Goal: Information Seeking & Learning: Learn about a topic

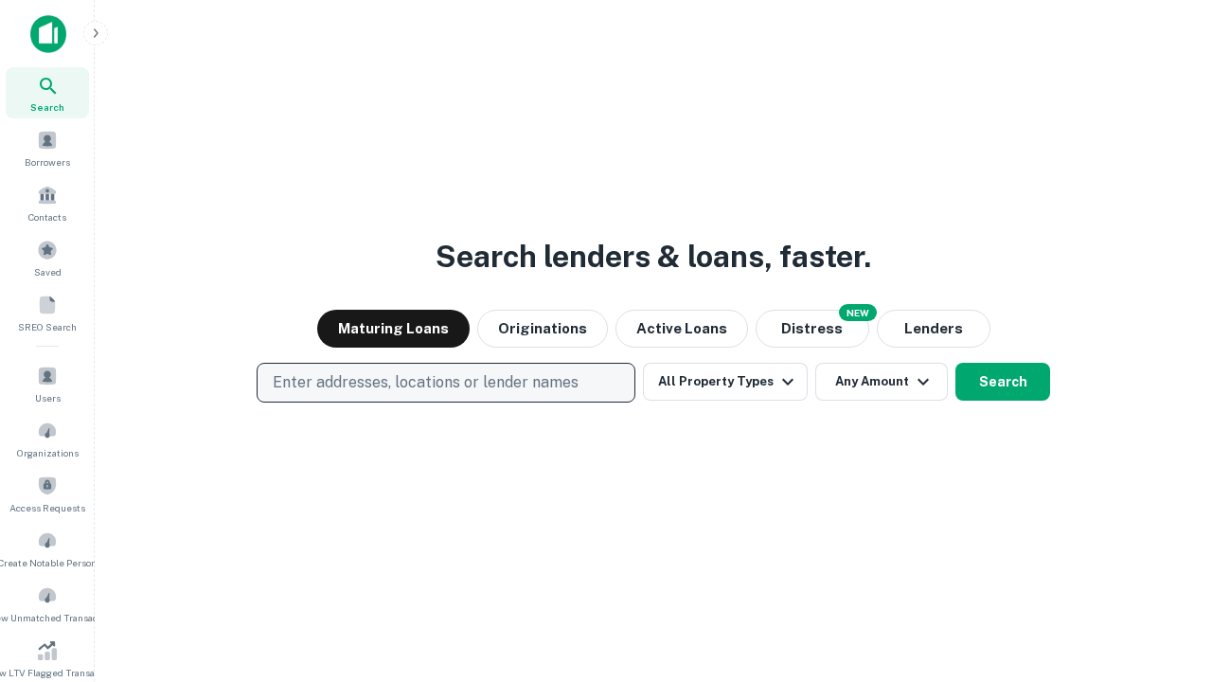
click at [445, 382] on p "Enter addresses, locations or lender names" at bounding box center [426, 382] width 306 height 23
type input "**********"
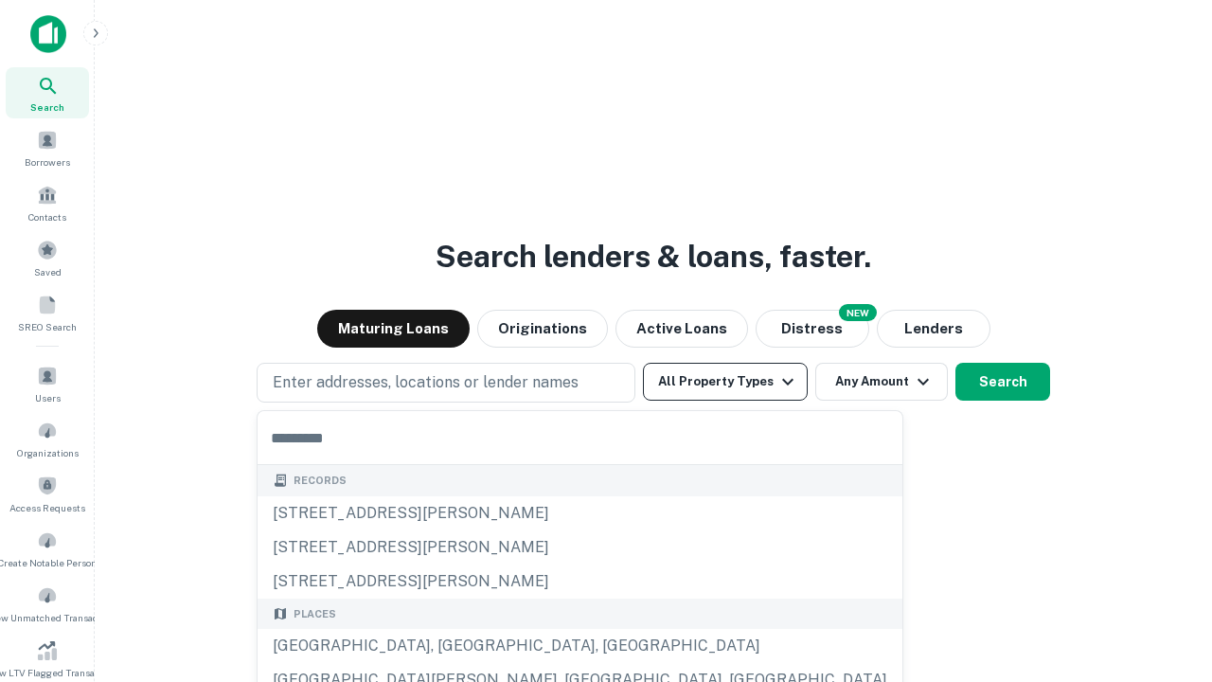
click at [725, 382] on button "All Property Types" at bounding box center [725, 382] width 165 height 38
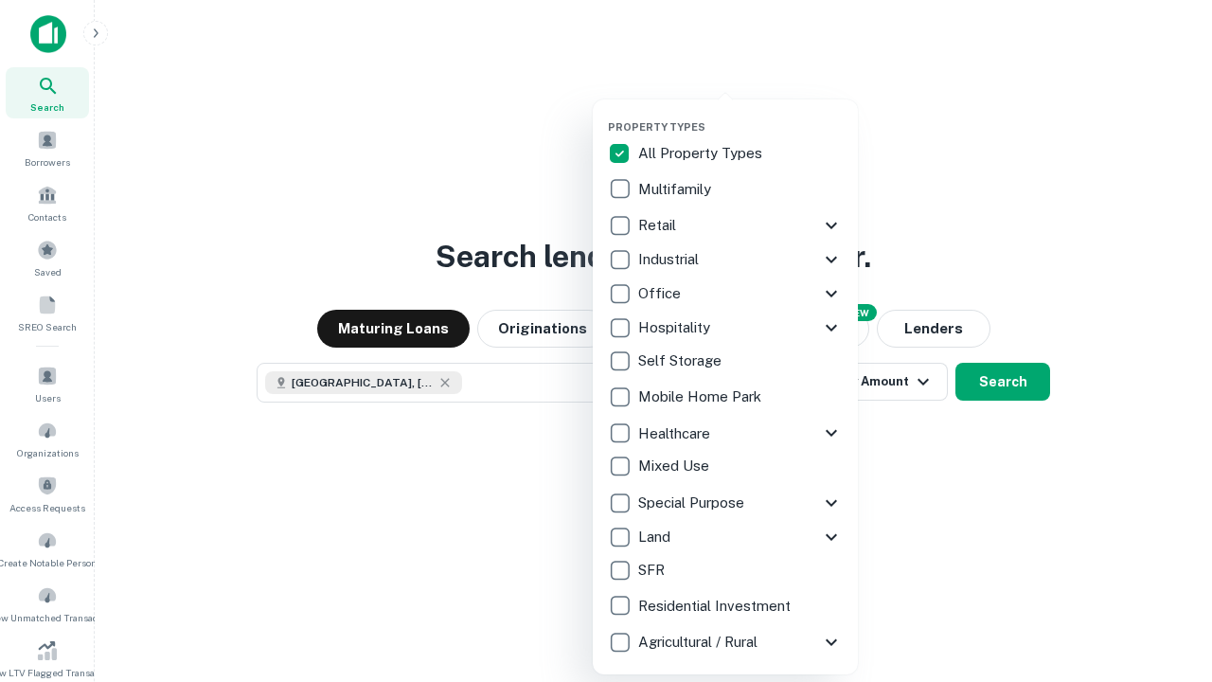
click at [740, 115] on button "button" at bounding box center [740, 115] width 265 height 1
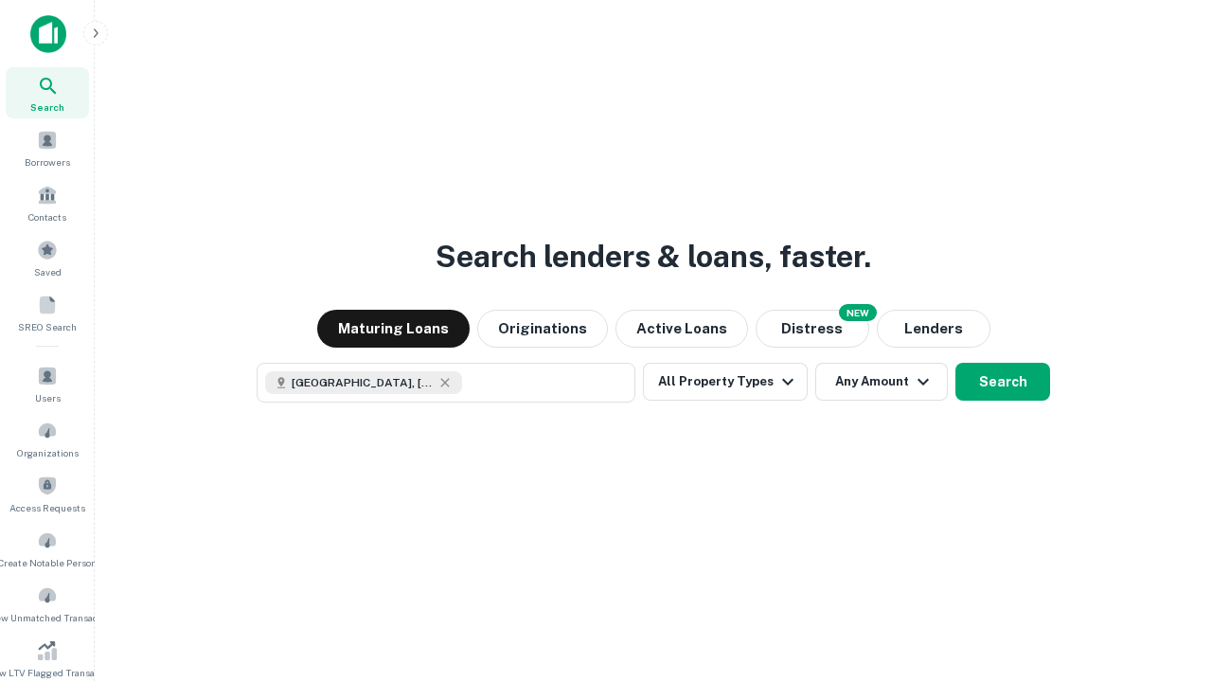
scroll to position [30, 0]
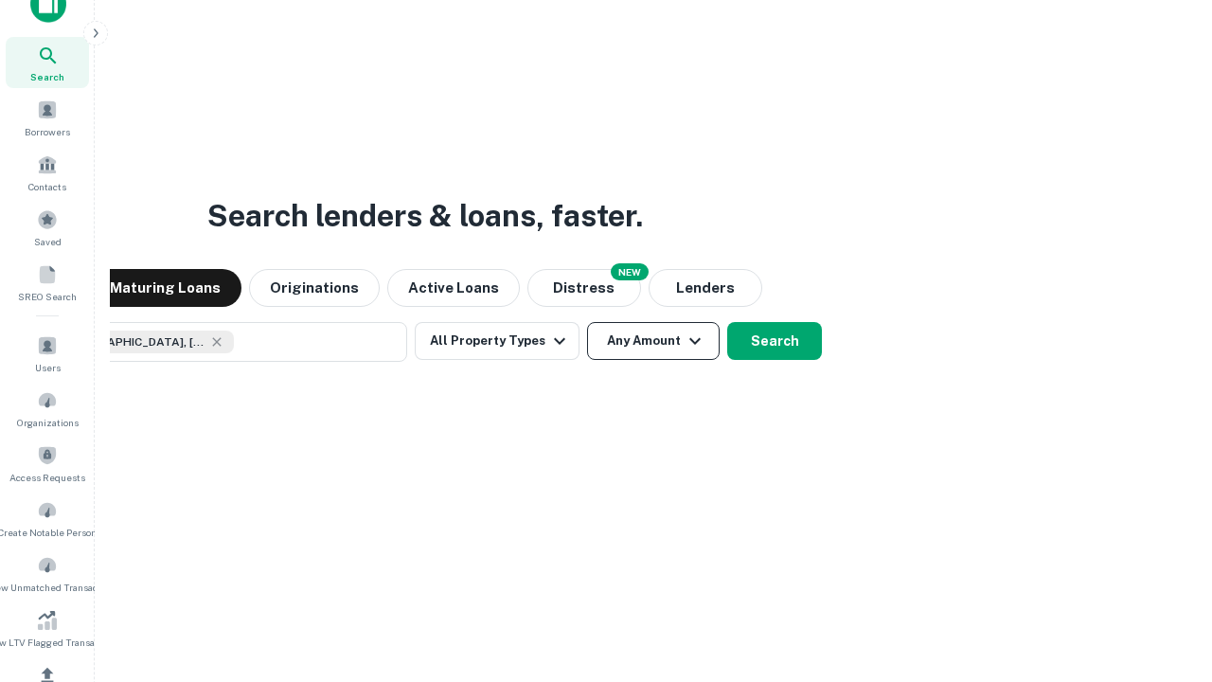
click at [587, 322] on button "Any Amount" at bounding box center [653, 341] width 133 height 38
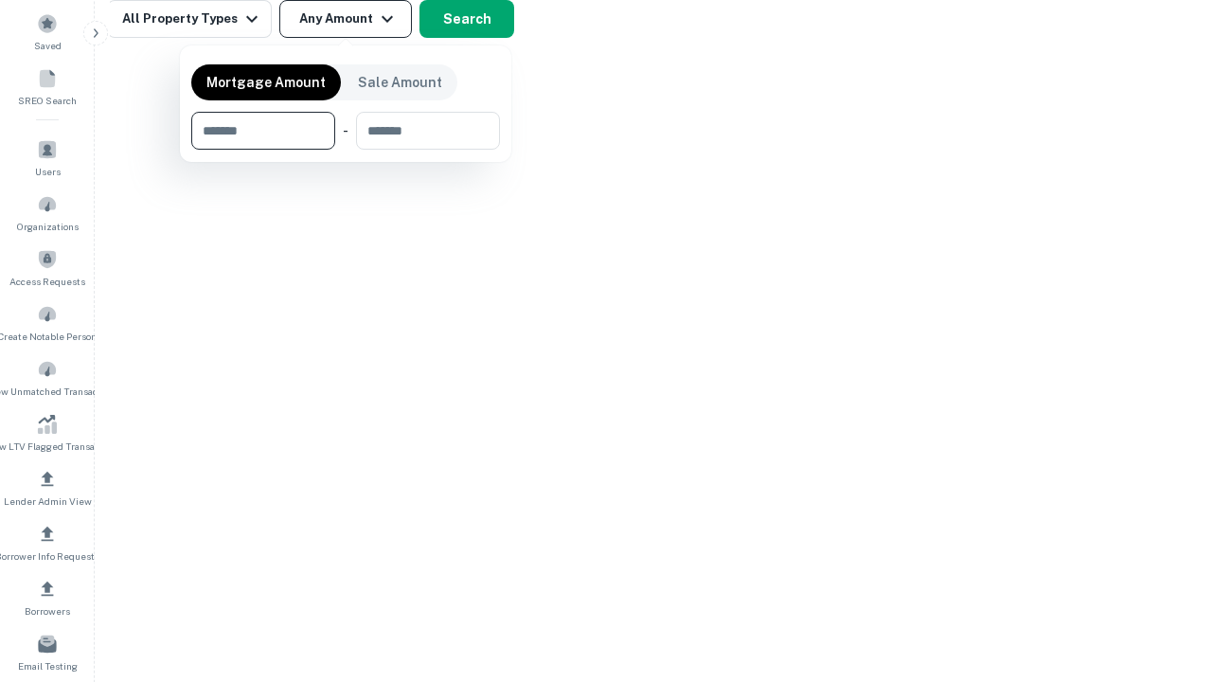
type input "*******"
click at [346, 150] on button "button" at bounding box center [345, 150] width 309 height 1
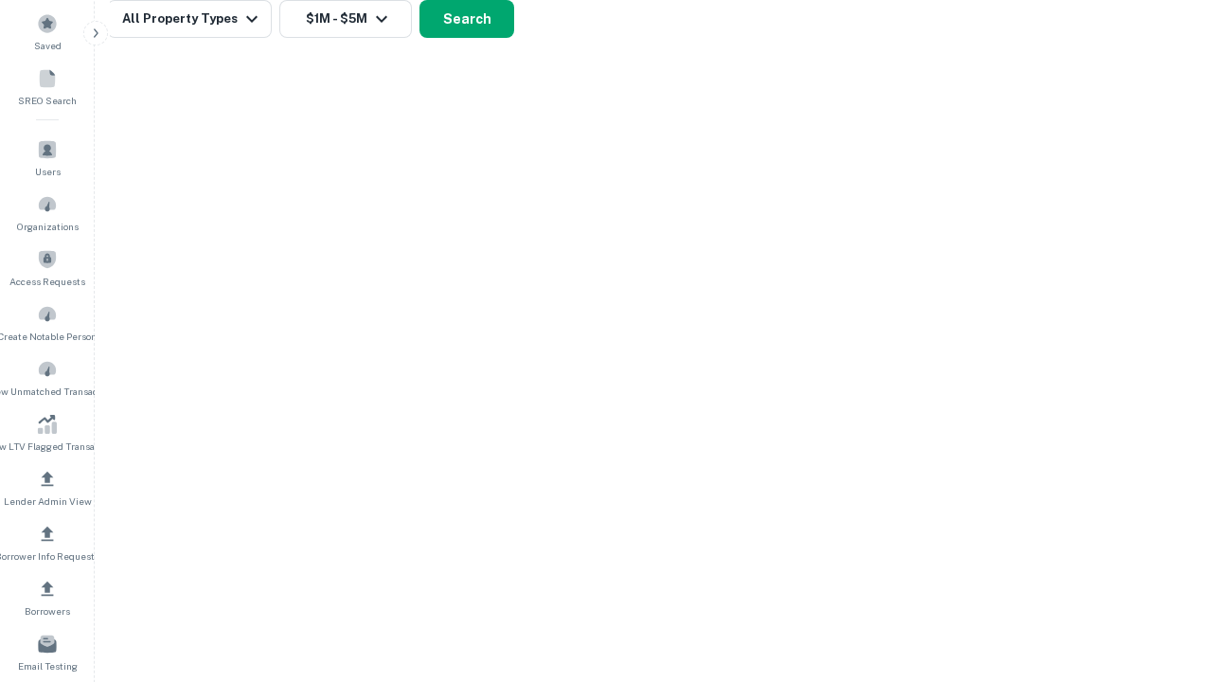
scroll to position [10, 349]
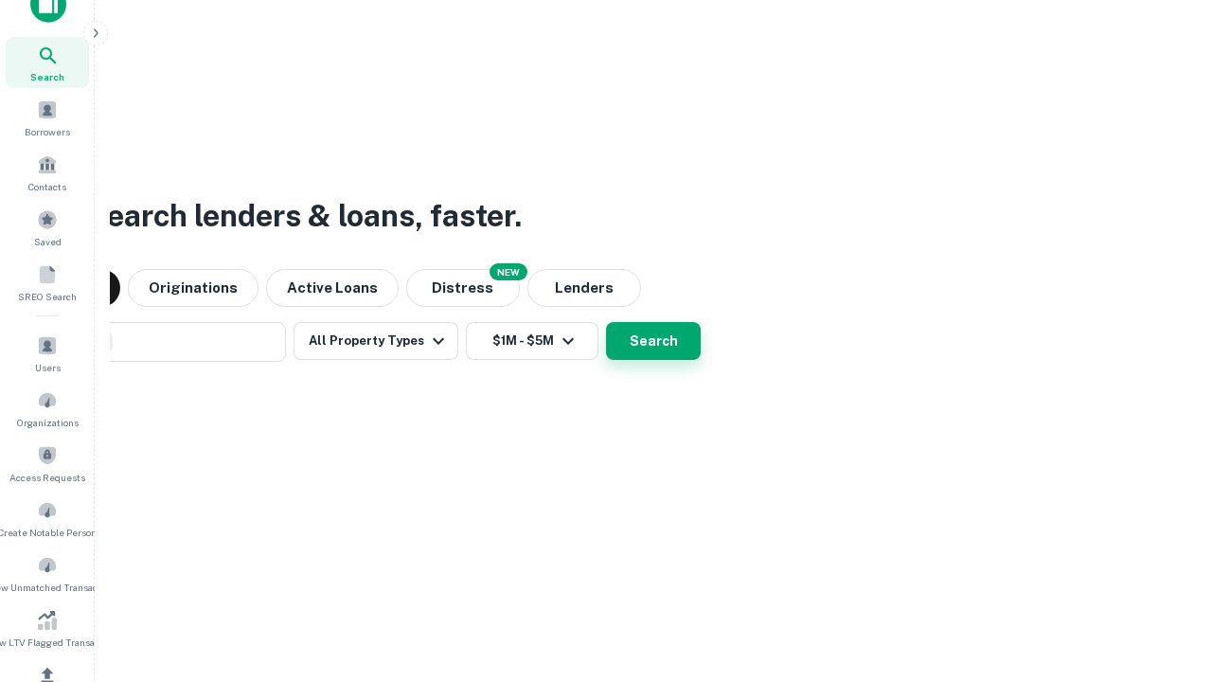
click at [606, 322] on button "Search" at bounding box center [653, 341] width 95 height 38
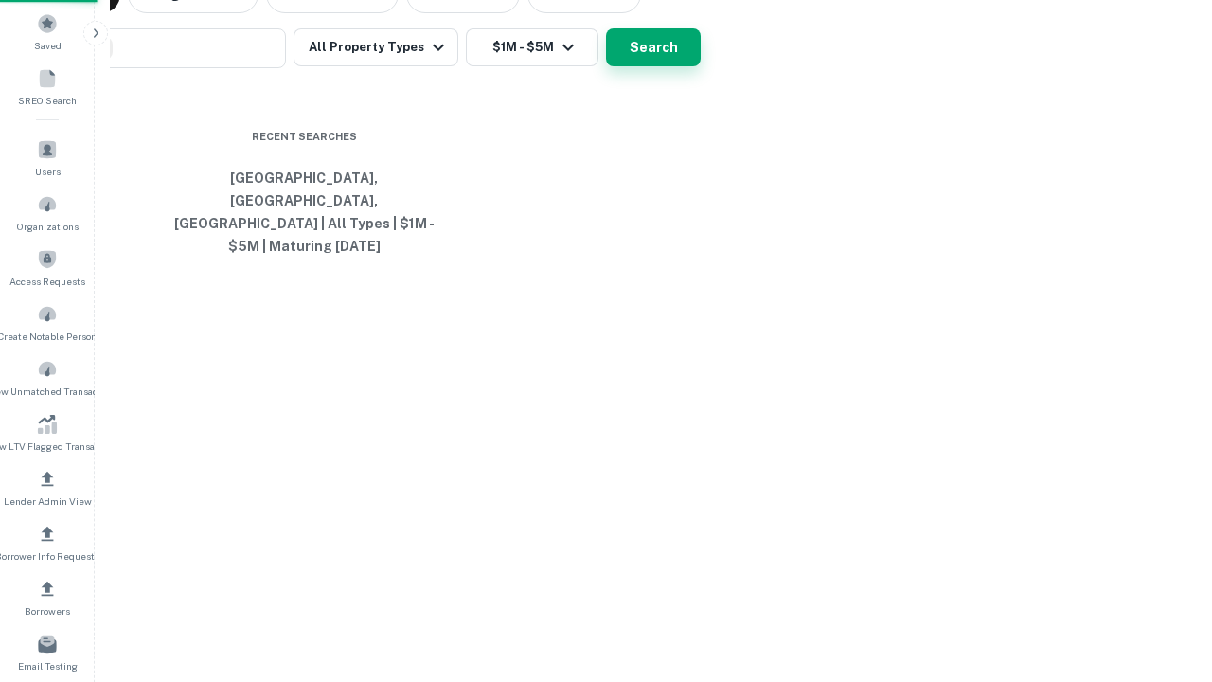
scroll to position [62, 536]
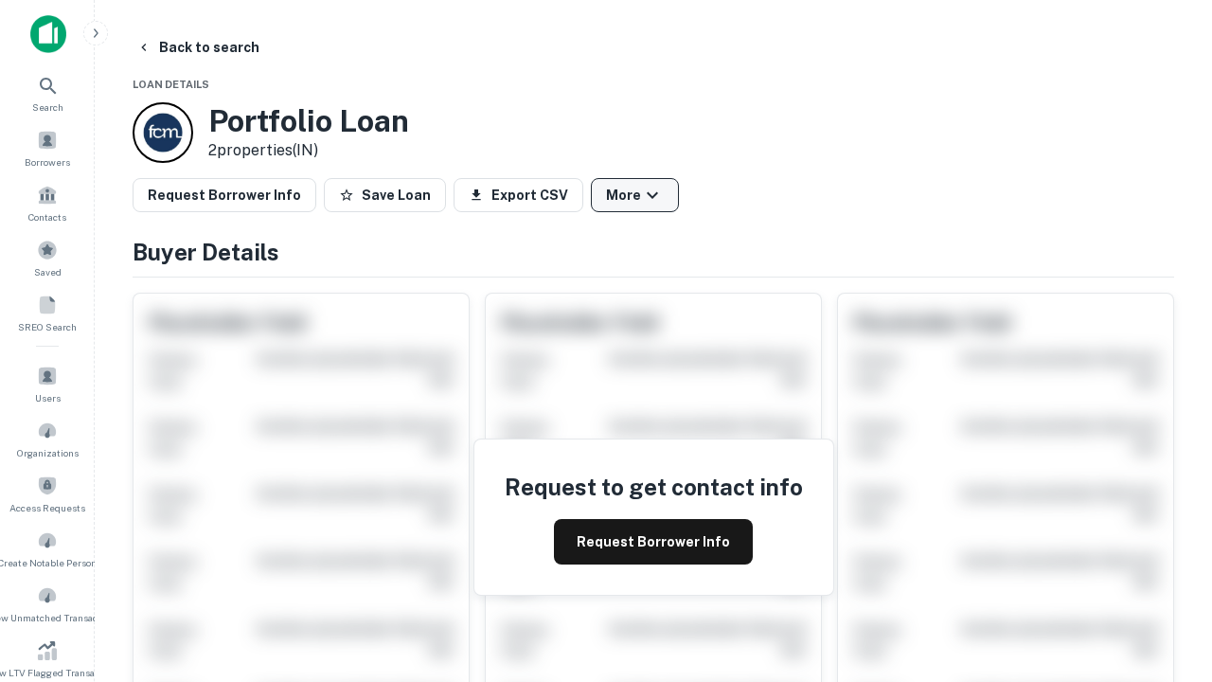
click at [634, 195] on button "More" at bounding box center [635, 195] width 88 height 34
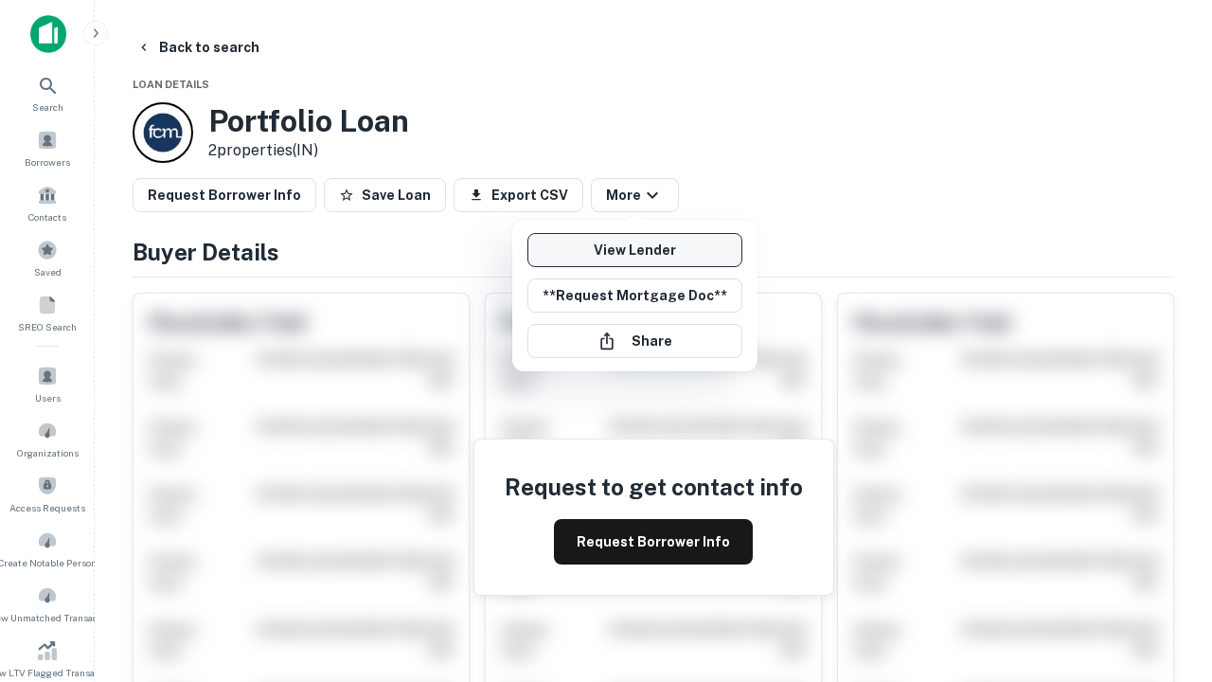
click at [634, 250] on link "View Lender" at bounding box center [634, 250] width 215 height 34
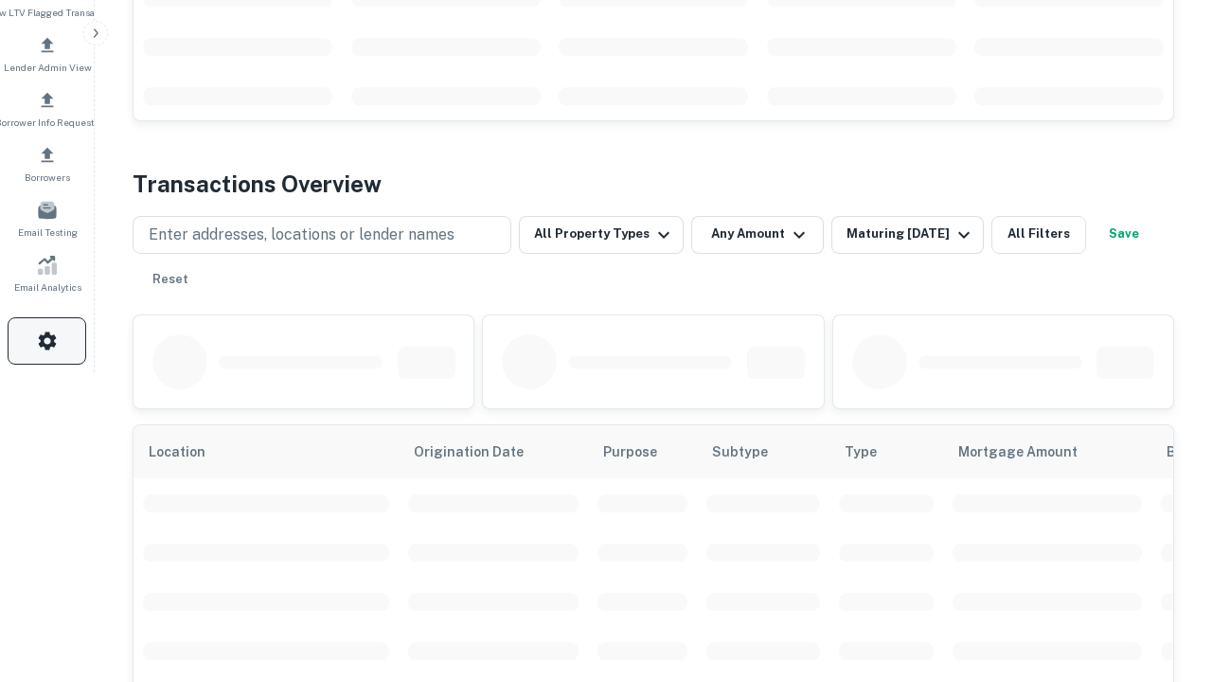
click at [46, 341] on icon "button" at bounding box center [47, 340] width 23 height 23
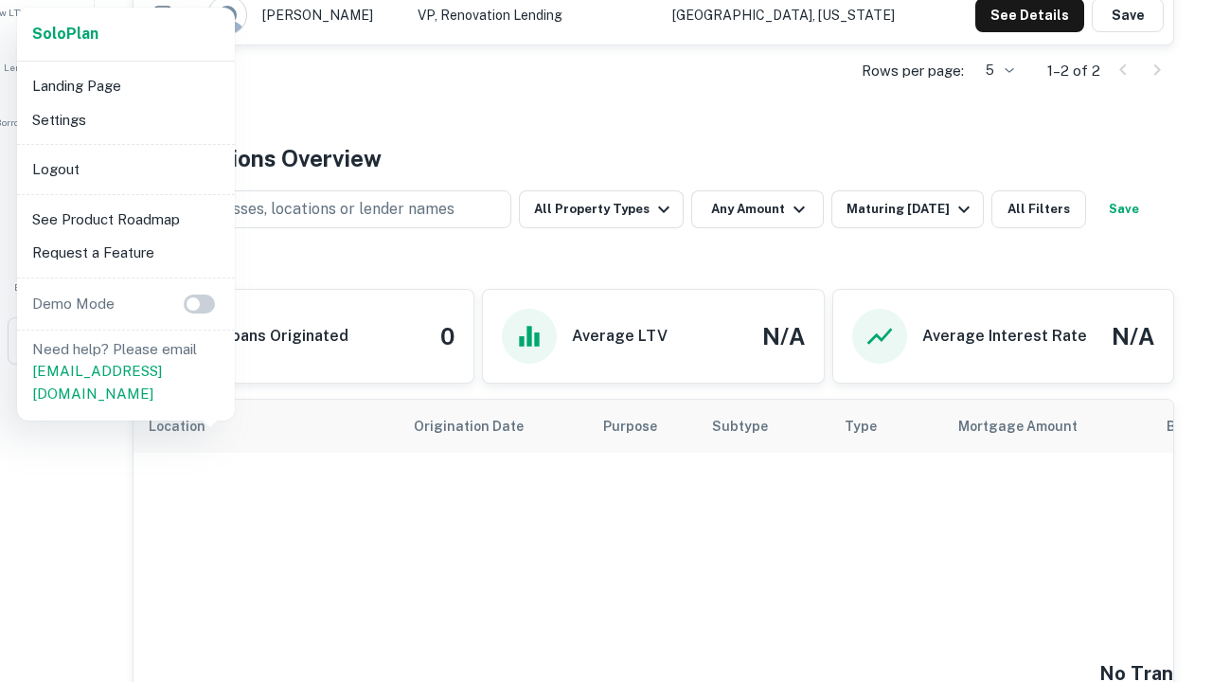
click at [125, 169] on li "Logout" at bounding box center [126, 169] width 203 height 34
